Goal: Task Accomplishment & Management: Manage account settings

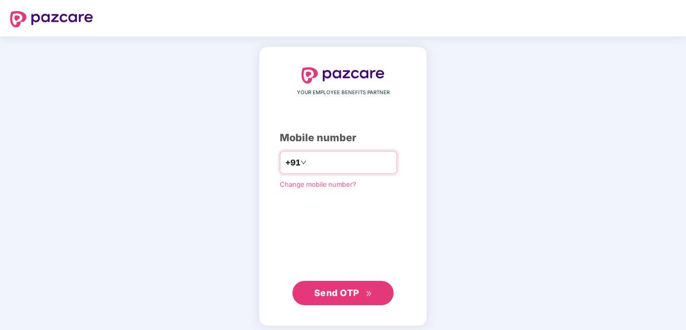
click at [312, 165] on input "number" at bounding box center [350, 162] width 83 height 16
type input "**********"
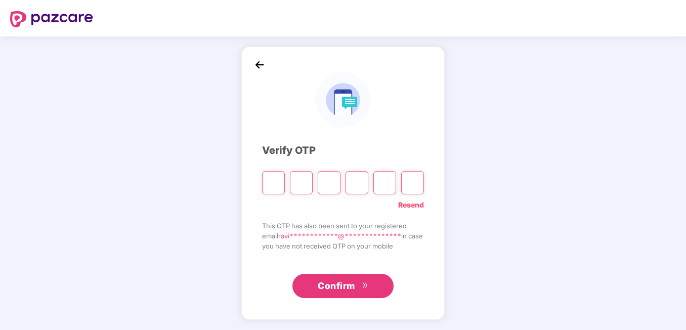
click at [270, 184] on input "Please enter verification code. Digit 1" at bounding box center [273, 182] width 23 height 23
type input "*"
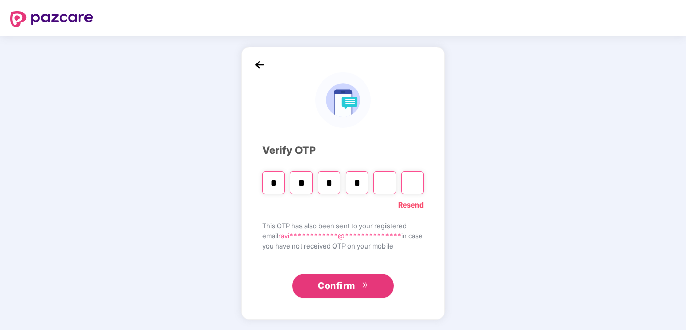
type input "*"
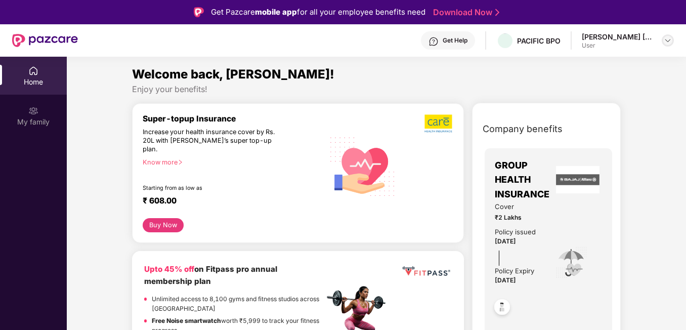
click at [665, 39] on img at bounding box center [668, 40] width 8 height 8
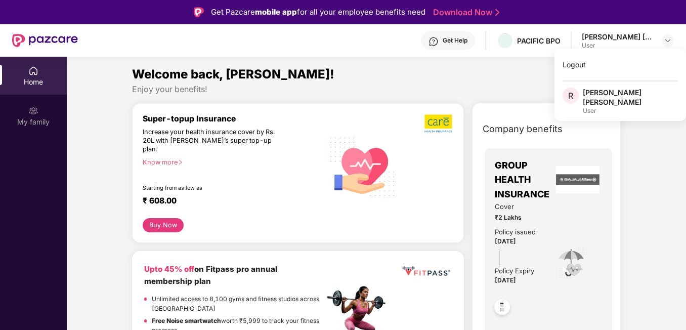
click at [614, 95] on div "[PERSON_NAME] [PERSON_NAME]" at bounding box center [630, 97] width 95 height 19
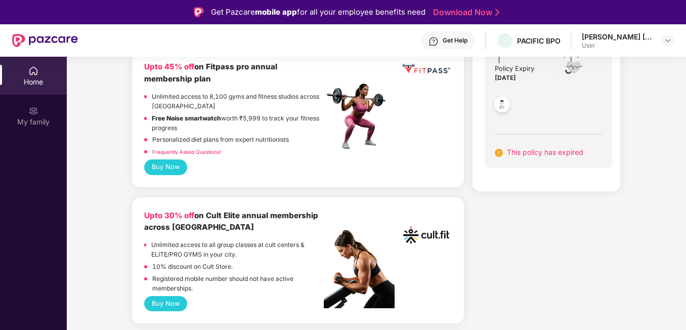
scroll to position [51, 0]
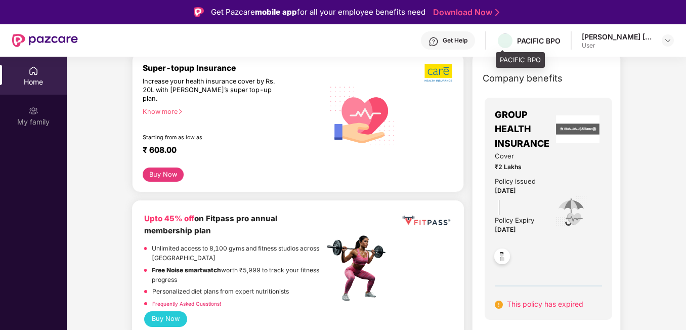
click at [543, 42] on div "PACIFIC BPO" at bounding box center [539, 41] width 44 height 10
click at [611, 40] on div "[PERSON_NAME] [PERSON_NAME]" at bounding box center [617, 37] width 71 height 10
click at [666, 38] on img at bounding box center [668, 40] width 8 height 8
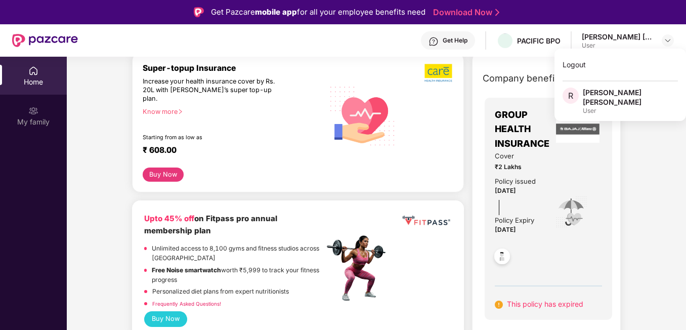
click at [585, 94] on div "[PERSON_NAME] [PERSON_NAME]" at bounding box center [630, 97] width 95 height 19
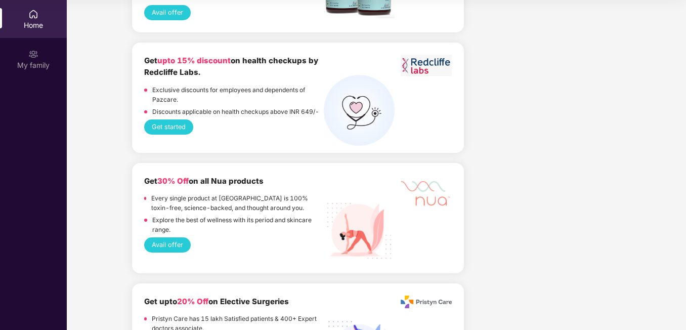
scroll to position [1458, 0]
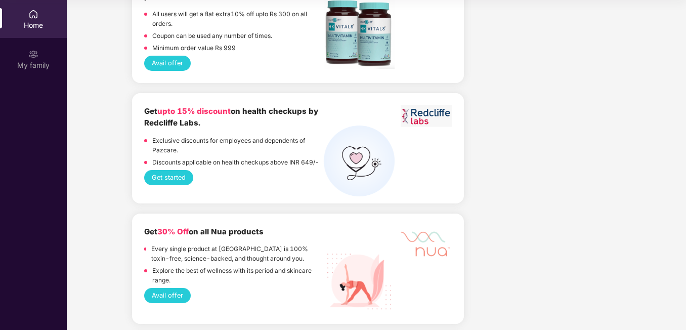
click at [180, 170] on button "Get started" at bounding box center [168, 177] width 49 height 15
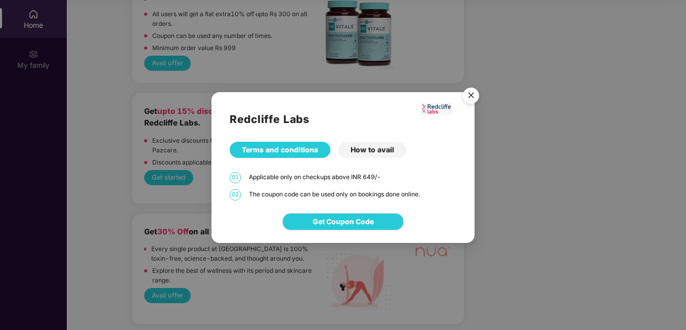
click at [471, 95] on img "Close" at bounding box center [471, 97] width 28 height 28
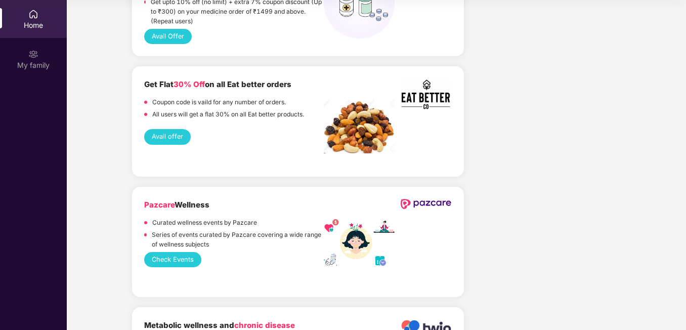
scroll to position [902, 0]
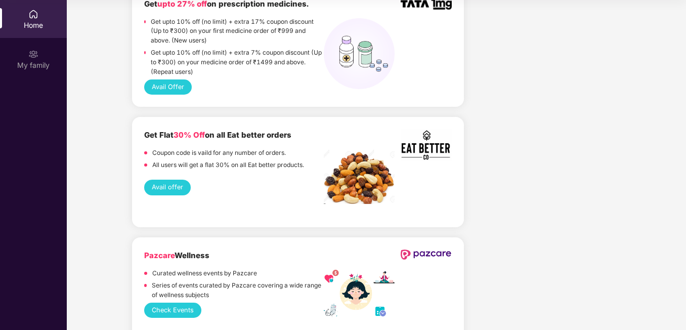
click at [182, 303] on button "Check Events" at bounding box center [172, 310] width 57 height 15
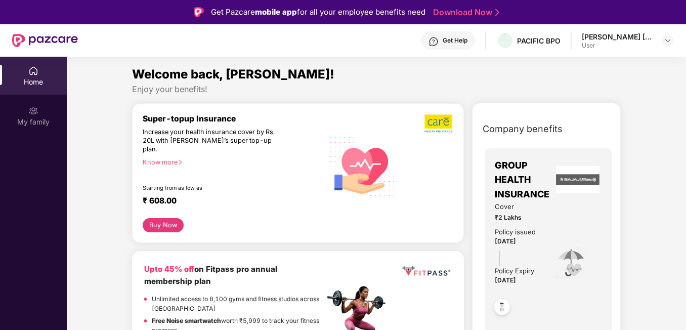
scroll to position [101, 0]
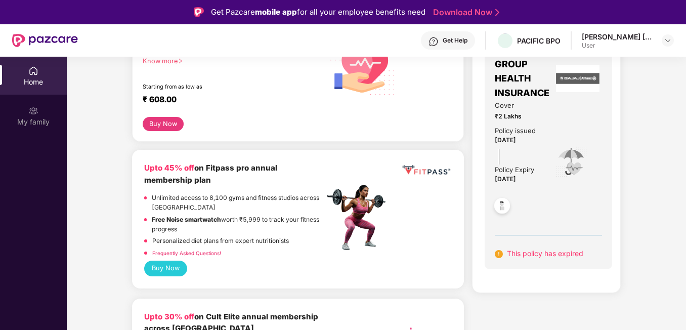
click at [503, 202] on img at bounding box center [502, 207] width 25 height 25
